Goal: Task Accomplishment & Management: Use online tool/utility

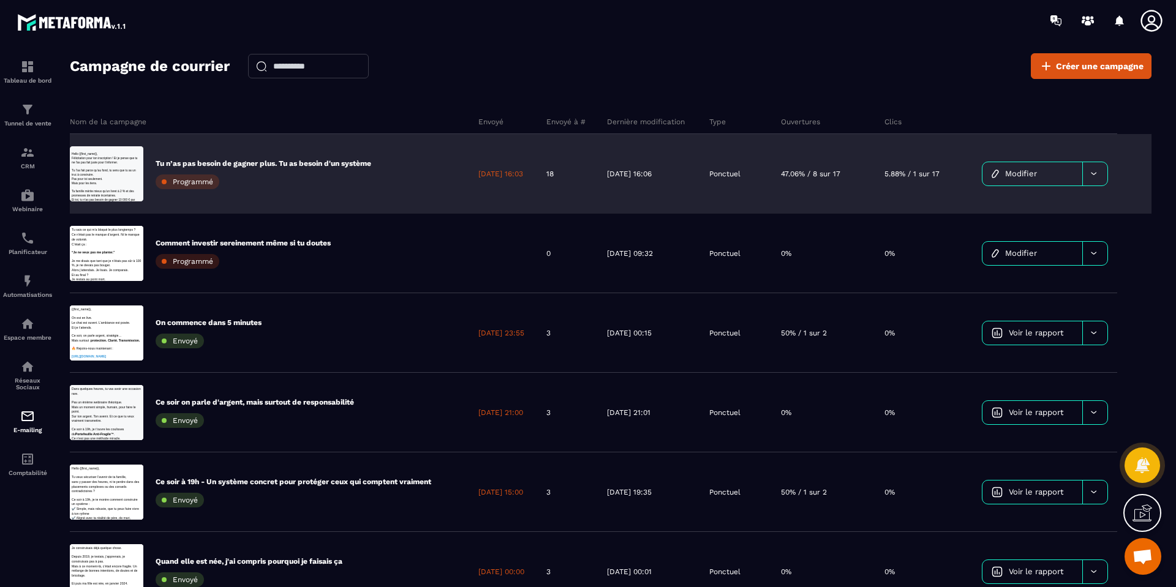
click at [1034, 175] on span "Modifier" at bounding box center [1021, 173] width 32 height 9
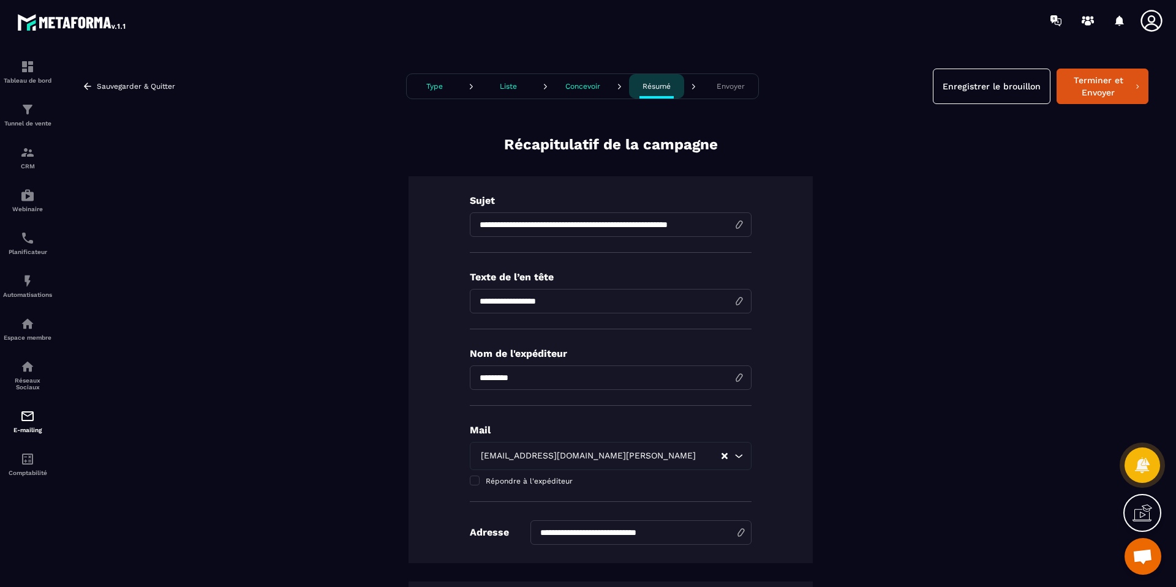
scroll to position [1, 0]
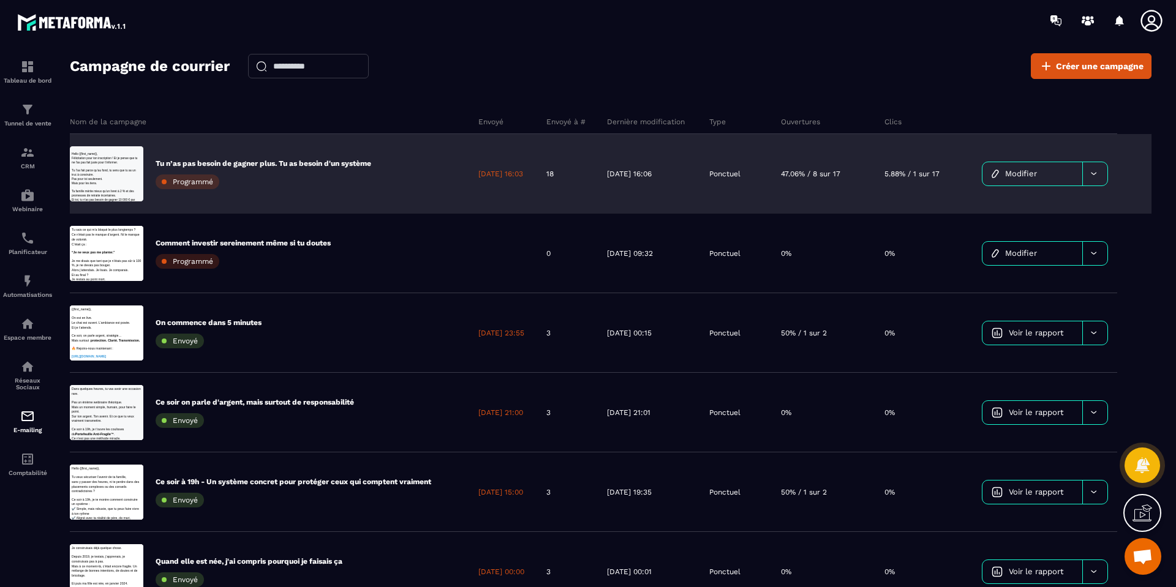
click at [472, 189] on div "[DATE] 16:03" at bounding box center [503, 174] width 68 height 80
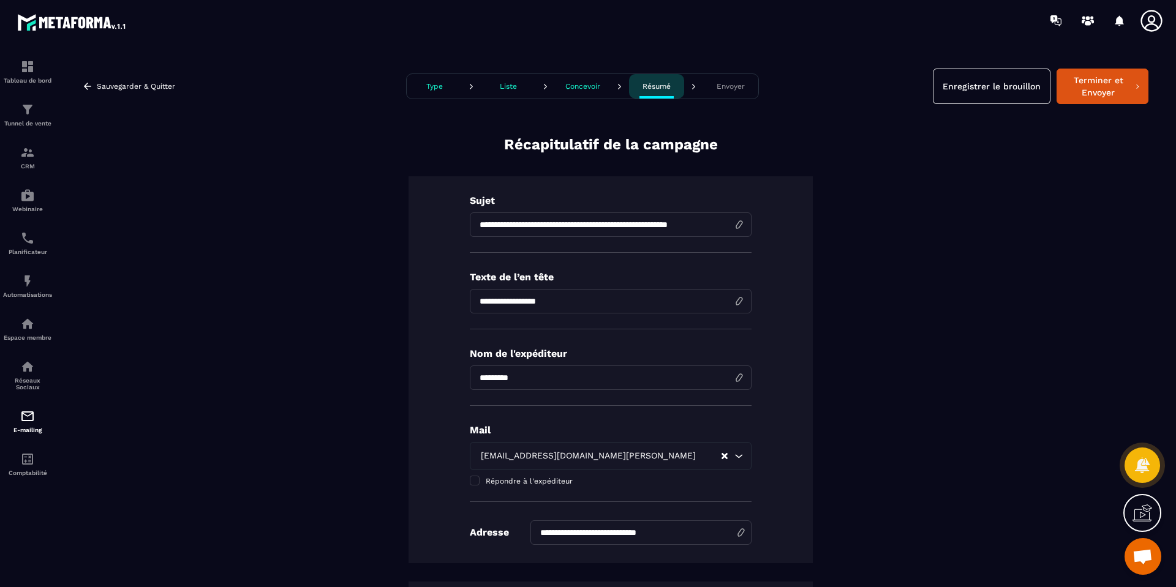
click at [502, 88] on p "Liste" at bounding box center [508, 86] width 17 height 9
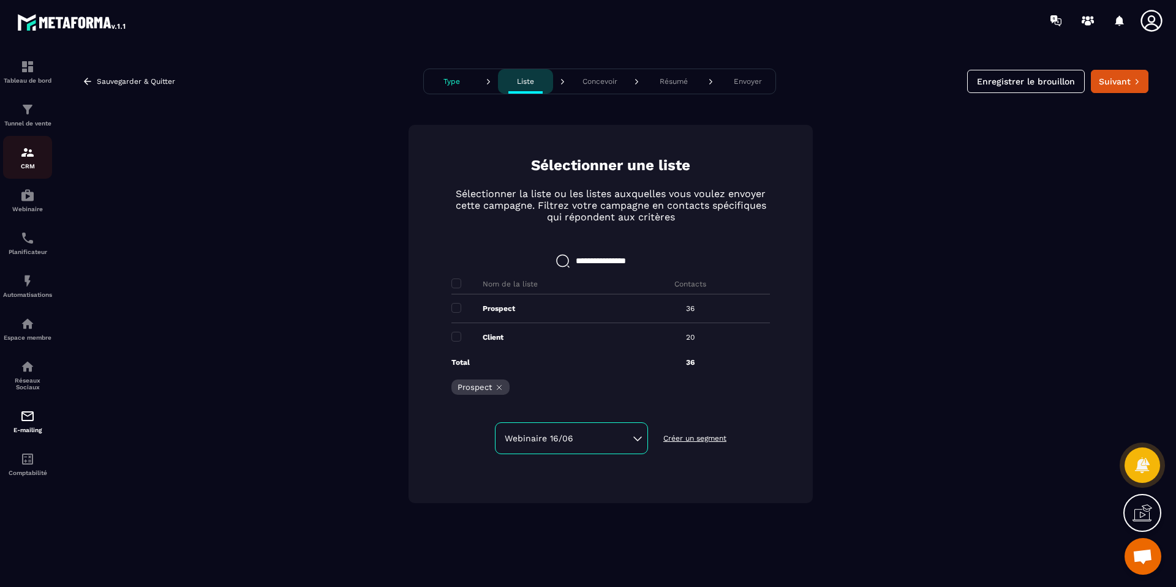
click at [21, 152] on img at bounding box center [27, 152] width 15 height 15
click at [687, 85] on p "Résumé" at bounding box center [674, 81] width 28 height 9
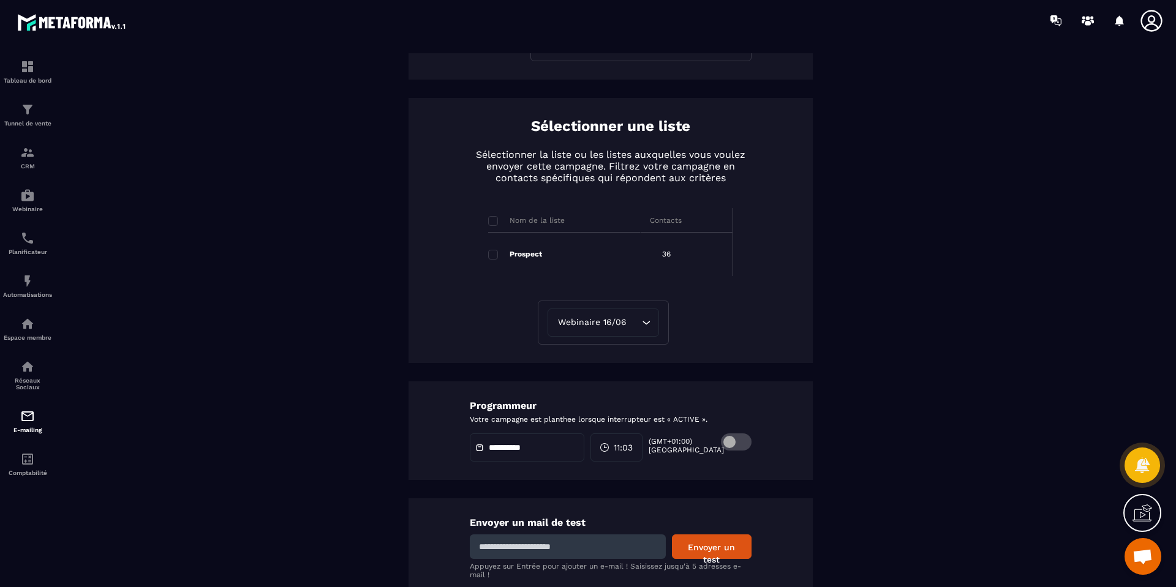
scroll to position [530, 0]
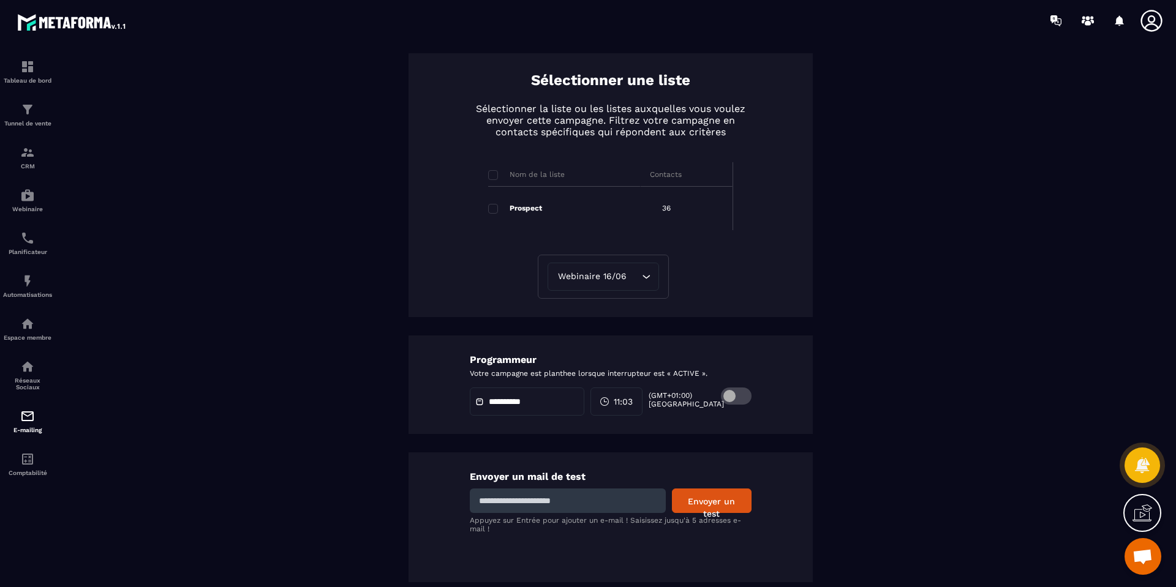
click at [571, 502] on input at bounding box center [568, 501] width 196 height 24
type input "**********"
click at [692, 502] on button "Envoyer un test" at bounding box center [712, 501] width 80 height 24
